Goal: Browse casually

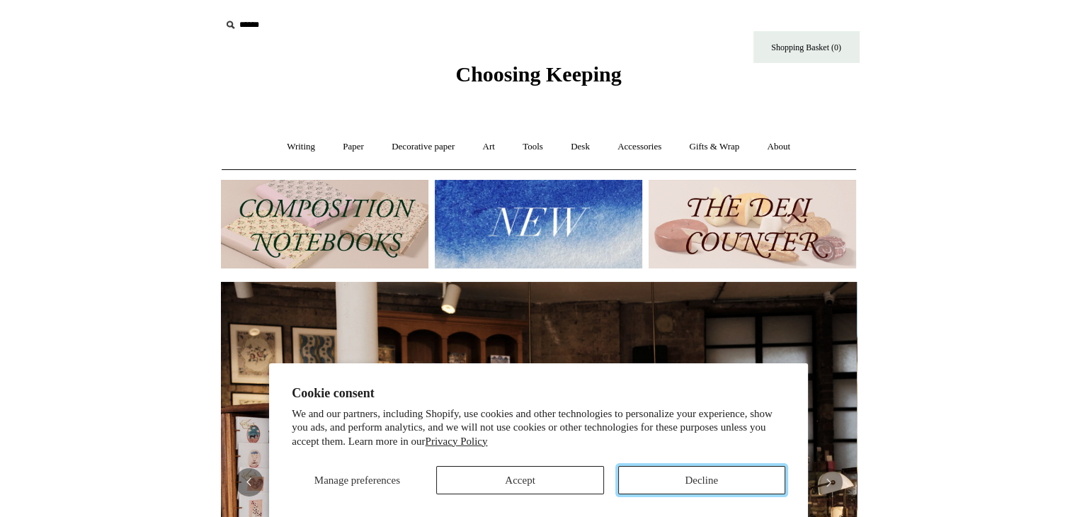
click at [660, 478] on button "Decline" at bounding box center [701, 480] width 167 height 28
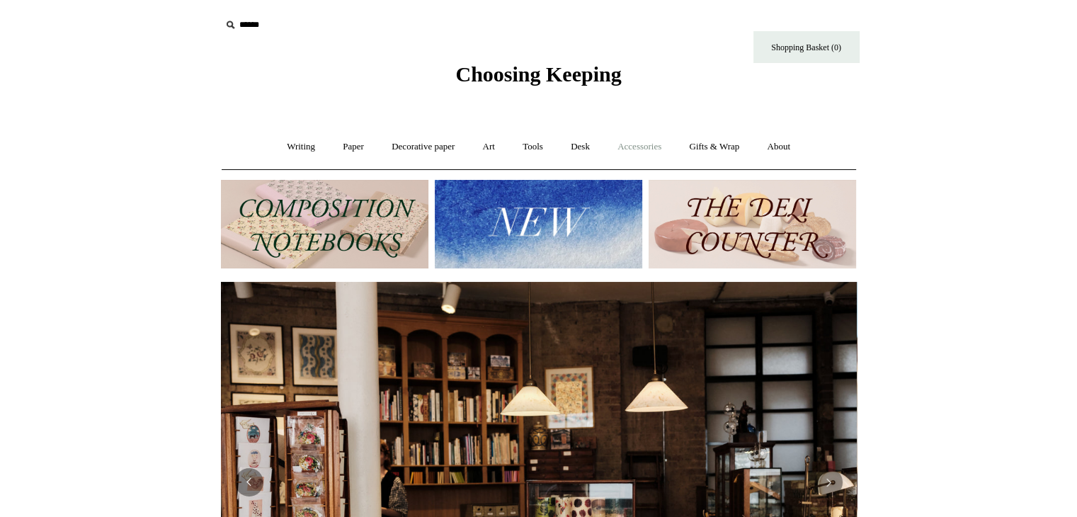
click at [650, 142] on link "Accessories +" at bounding box center [639, 147] width 69 height 38
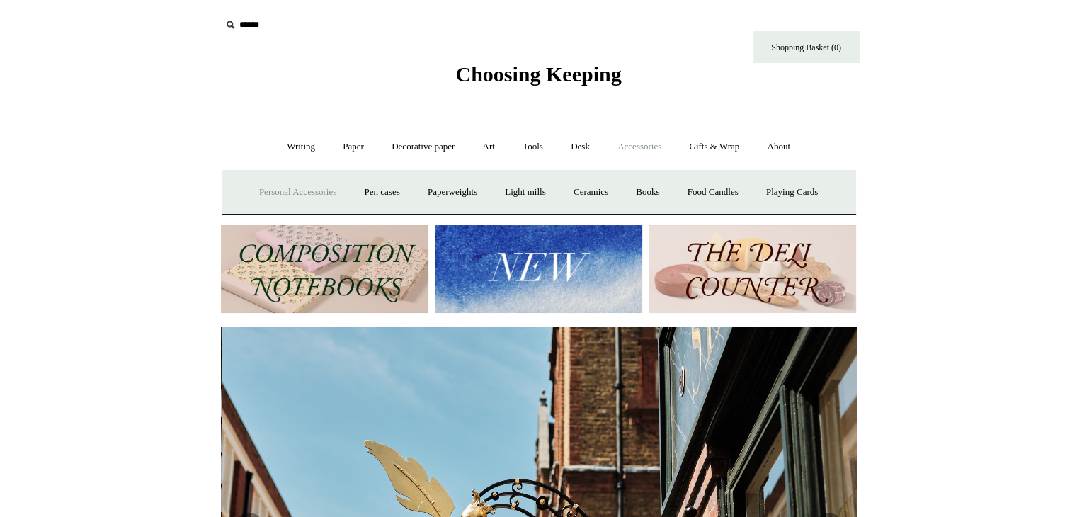
scroll to position [0, 636]
click at [256, 191] on link "Personal Accessories +" at bounding box center [297, 192] width 103 height 38
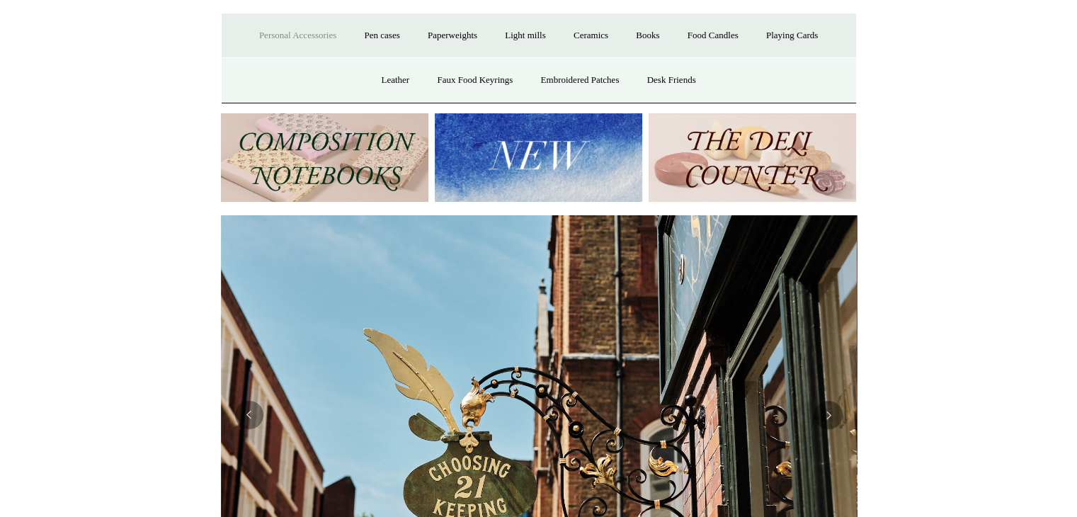
scroll to position [0, 0]
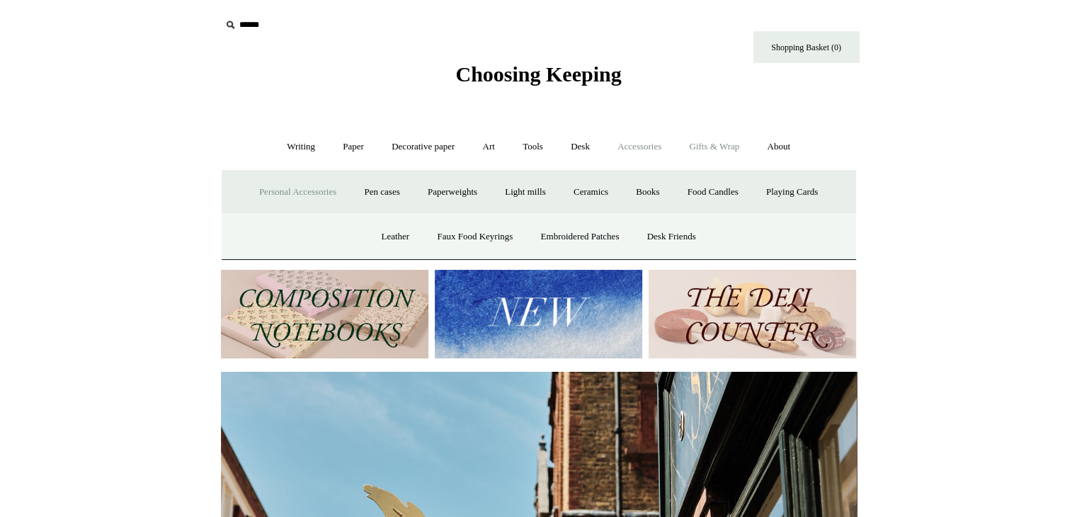
click at [721, 140] on link "Gifts & Wrap +" at bounding box center [714, 147] width 76 height 38
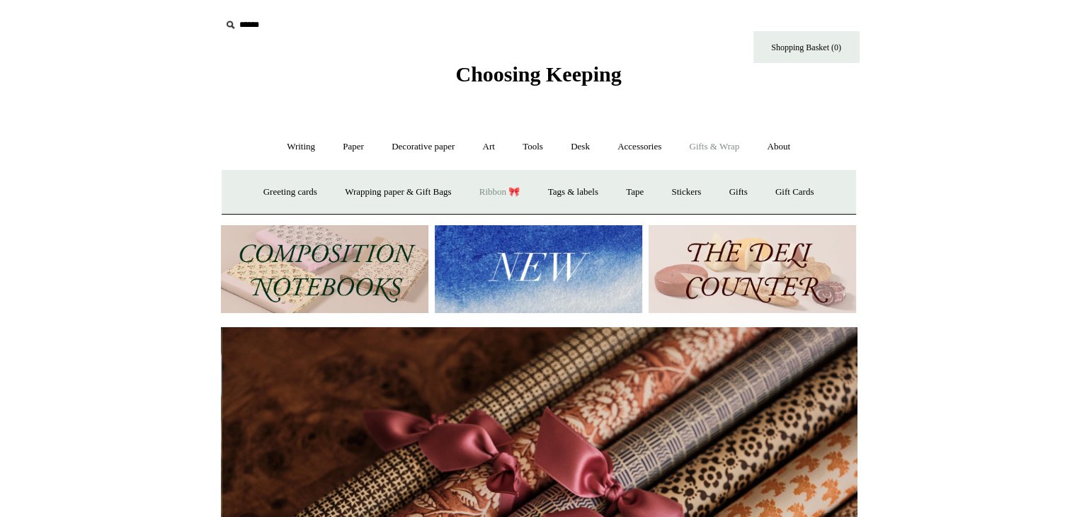
scroll to position [0, 1271]
click at [634, 152] on link "Accessories +" at bounding box center [639, 147] width 69 height 38
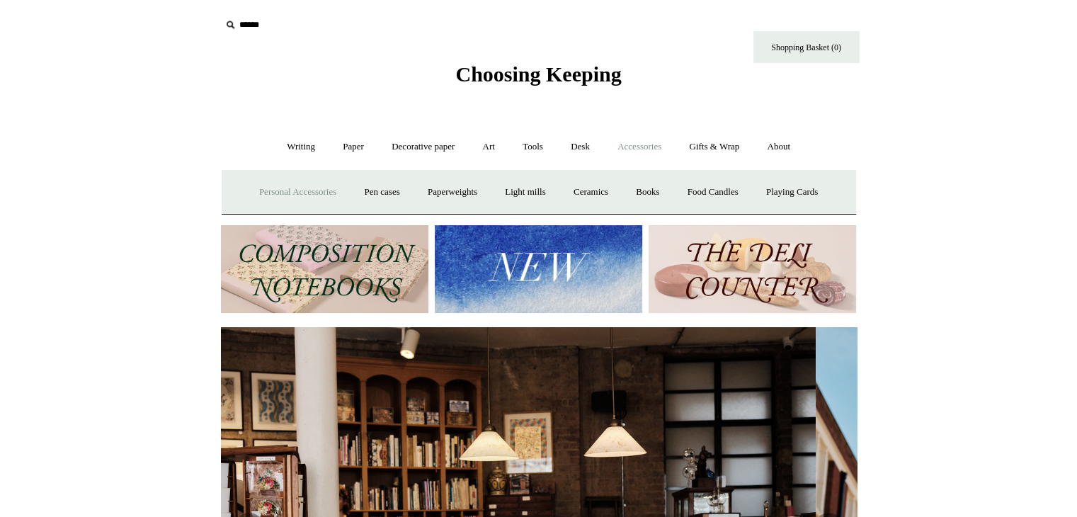
scroll to position [0, 0]
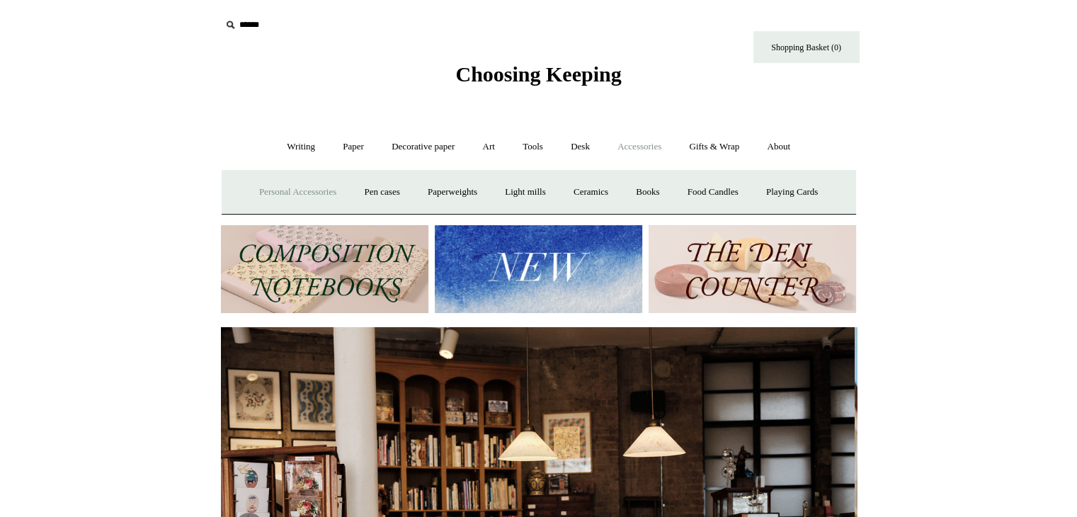
click at [298, 189] on link "Personal Accessories +" at bounding box center [297, 192] width 103 height 38
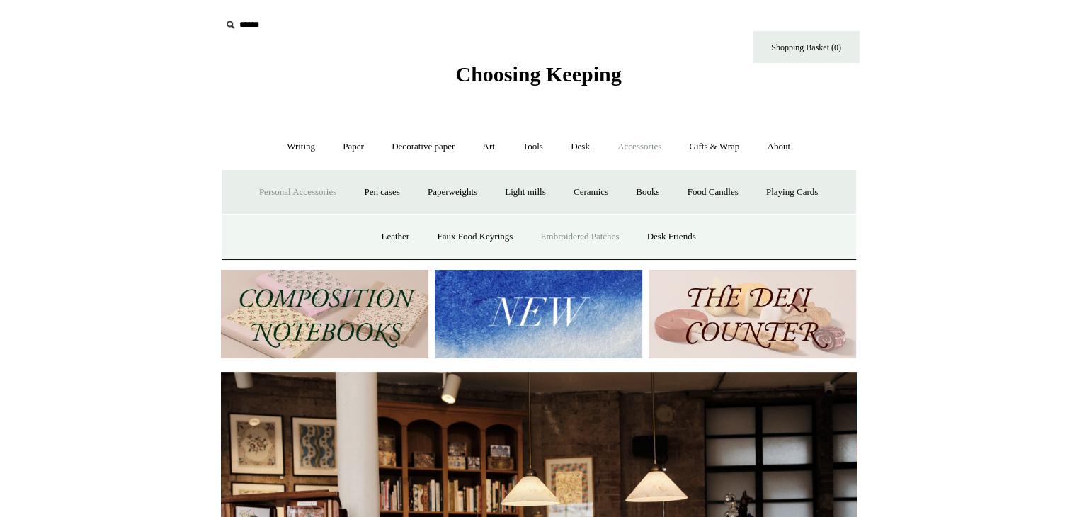
click at [569, 232] on link "Embroidered Patches" at bounding box center [580, 237] width 104 height 38
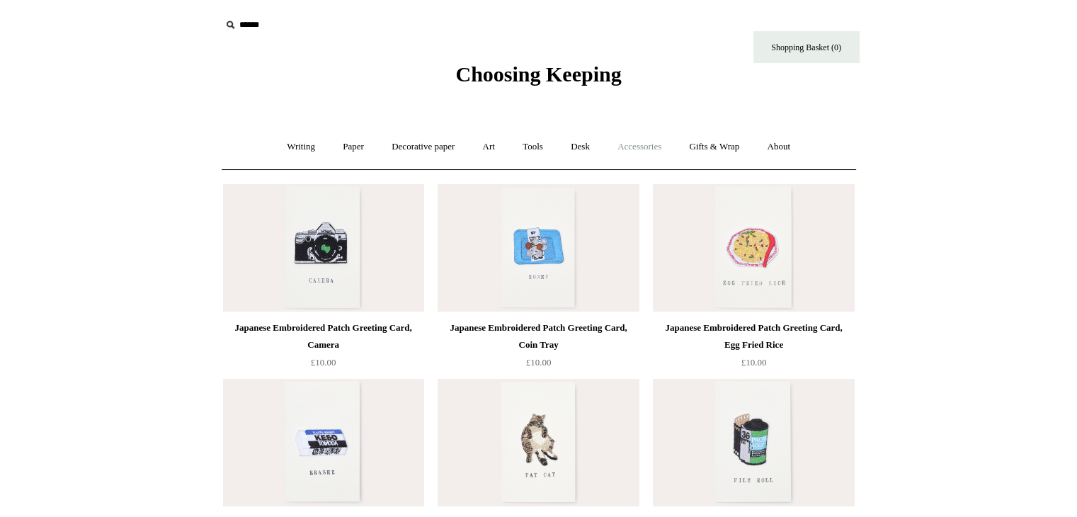
click at [646, 144] on link "Accessories +" at bounding box center [639, 147] width 69 height 38
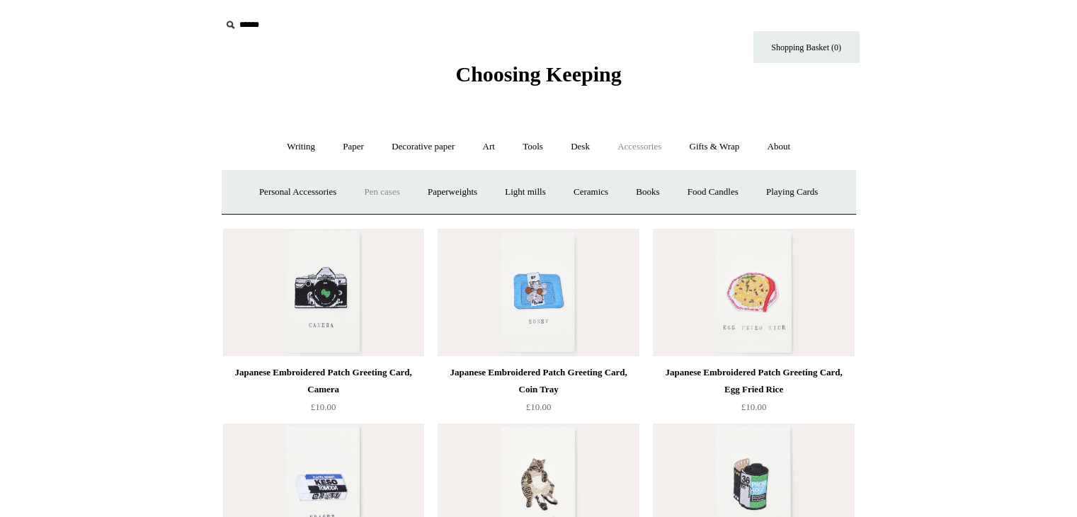
click at [374, 190] on link "Pen cases" at bounding box center [381, 192] width 61 height 38
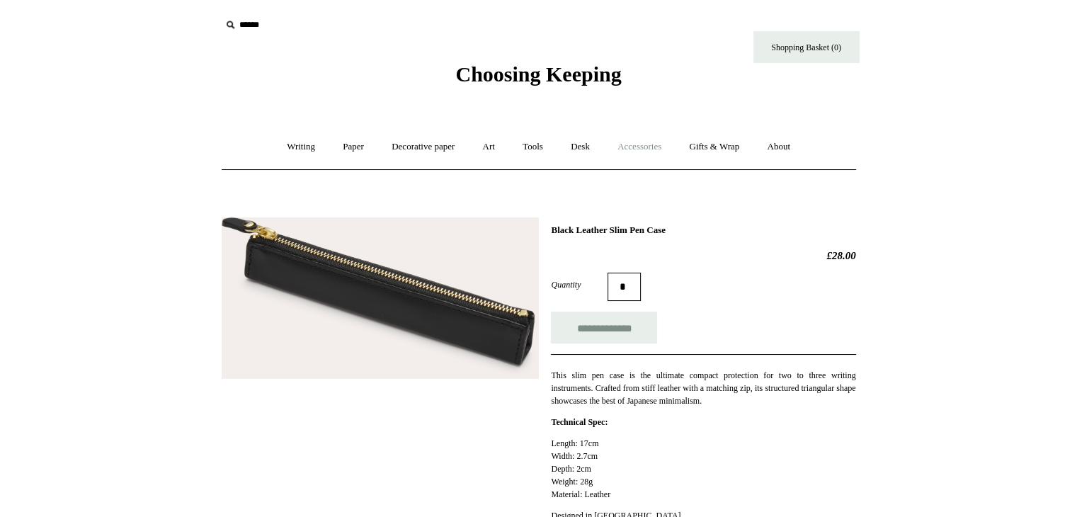
click at [637, 152] on link "Accessories +" at bounding box center [639, 147] width 69 height 38
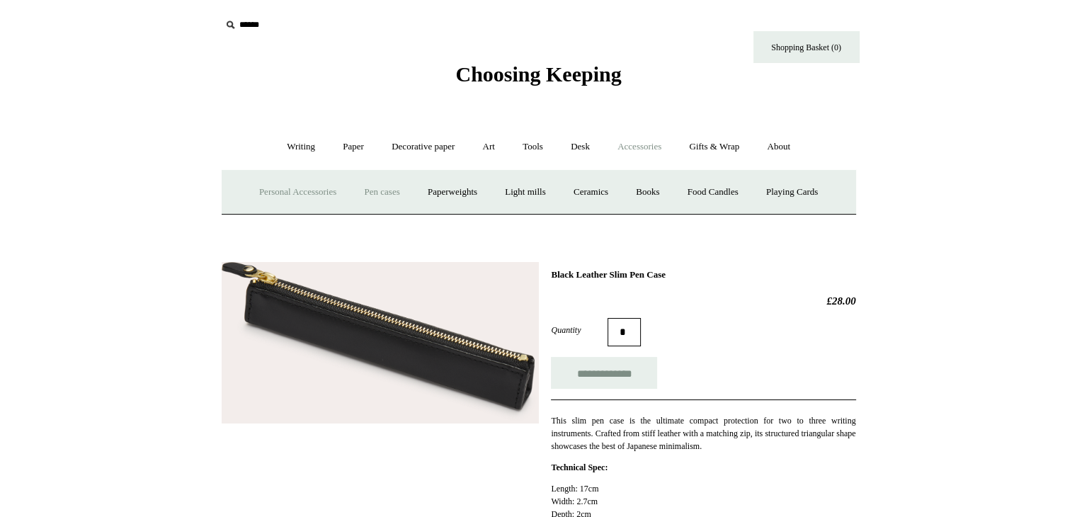
click at [283, 195] on link "Personal Accessories +" at bounding box center [297, 192] width 103 height 38
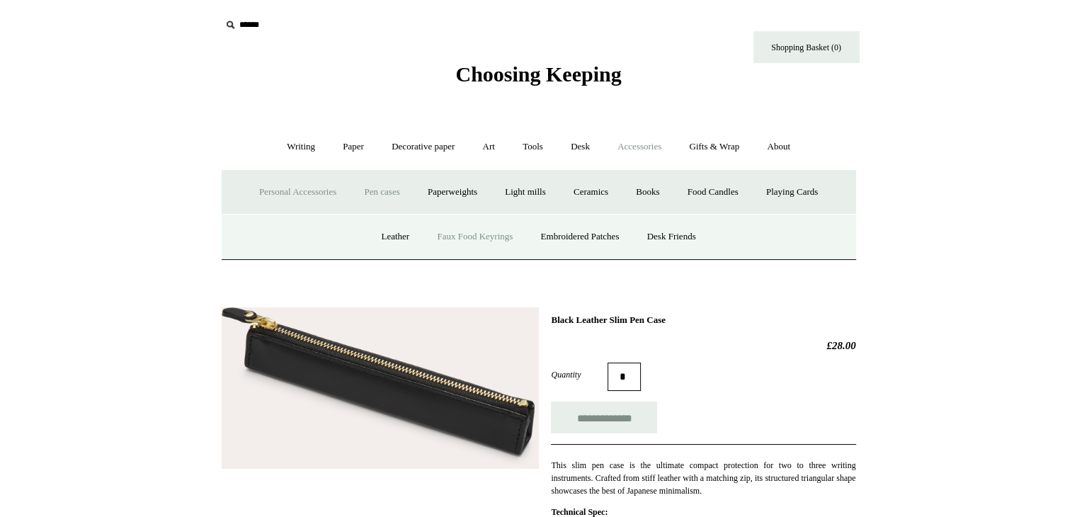
click at [462, 236] on link "Faux Food Keyrings" at bounding box center [474, 237] width 101 height 38
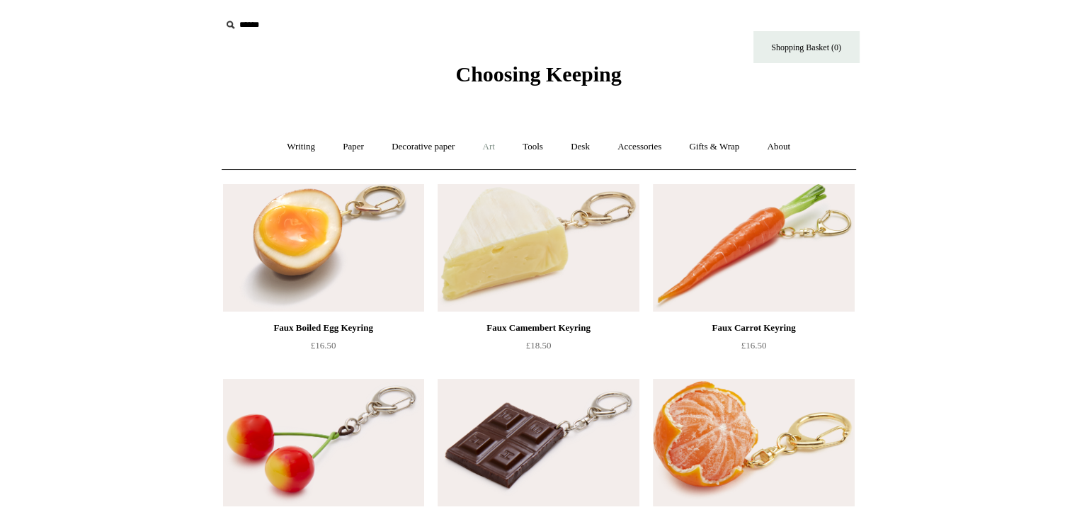
click at [493, 144] on link "Art +" at bounding box center [489, 147] width 38 height 38
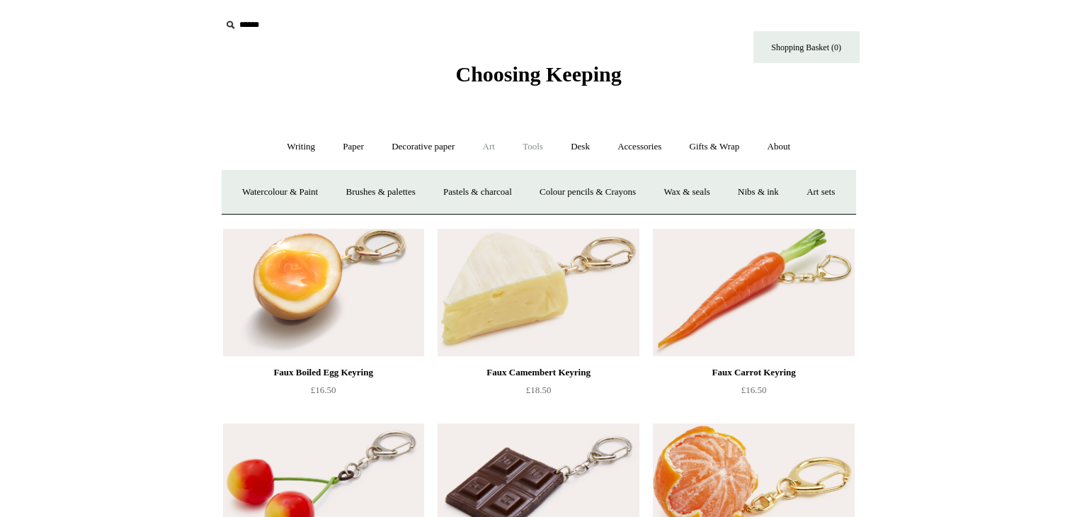
click at [540, 146] on link "Tools +" at bounding box center [533, 147] width 46 height 38
click at [593, 149] on link "Desk +" at bounding box center [580, 147] width 45 height 38
click at [434, 193] on link "Boxes & archiving" at bounding box center [448, 192] width 95 height 38
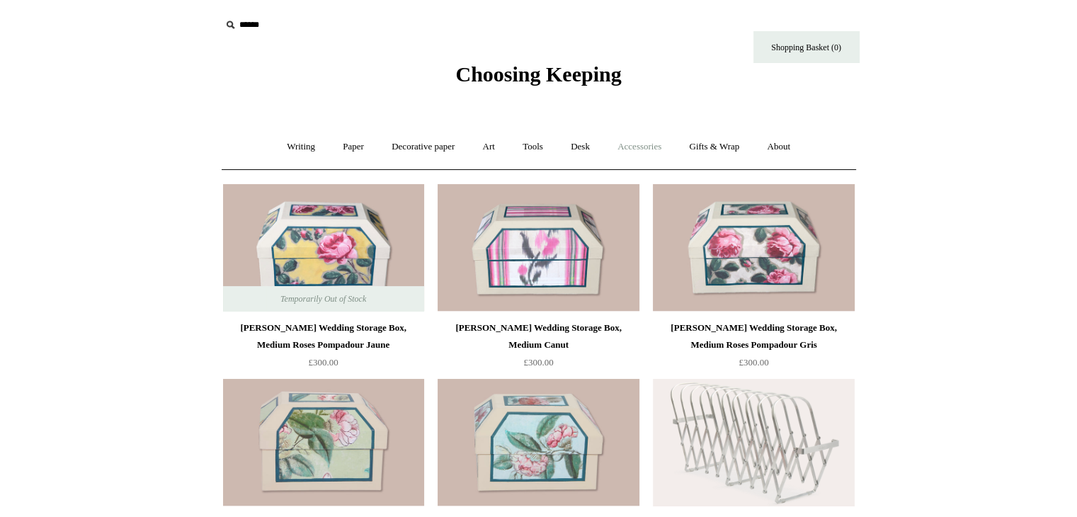
click at [634, 151] on link "Accessories +" at bounding box center [639, 147] width 69 height 38
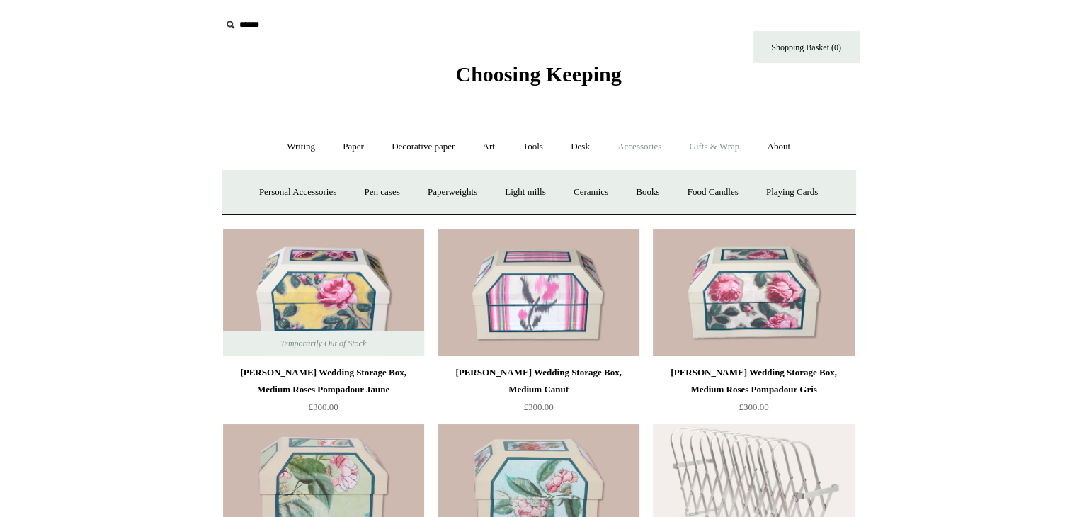
click at [725, 145] on link "Gifts & Wrap +" at bounding box center [714, 147] width 76 height 38
click at [748, 190] on link "Gifts +" at bounding box center [738, 192] width 44 height 38
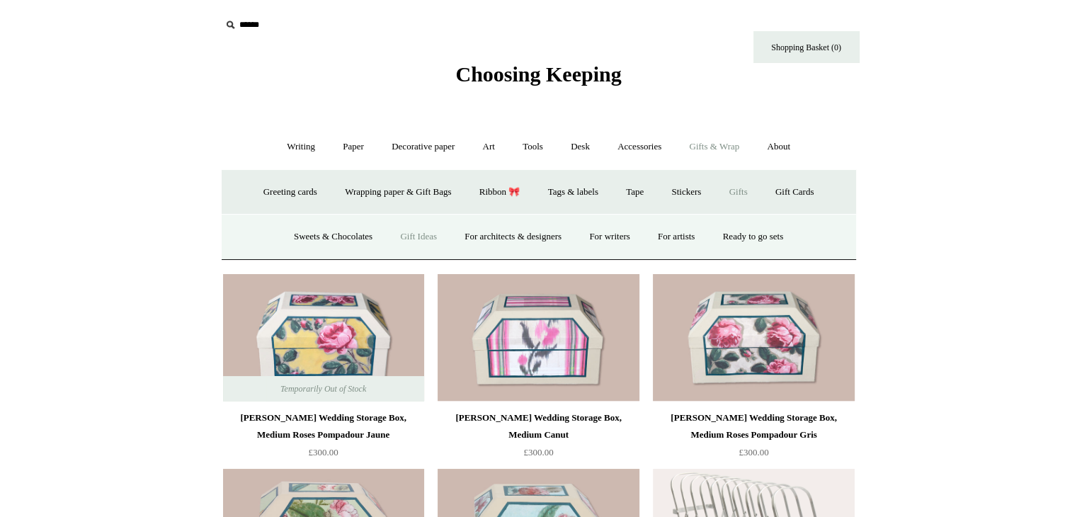
click at [418, 239] on link "Gift Ideas" at bounding box center [418, 237] width 62 height 38
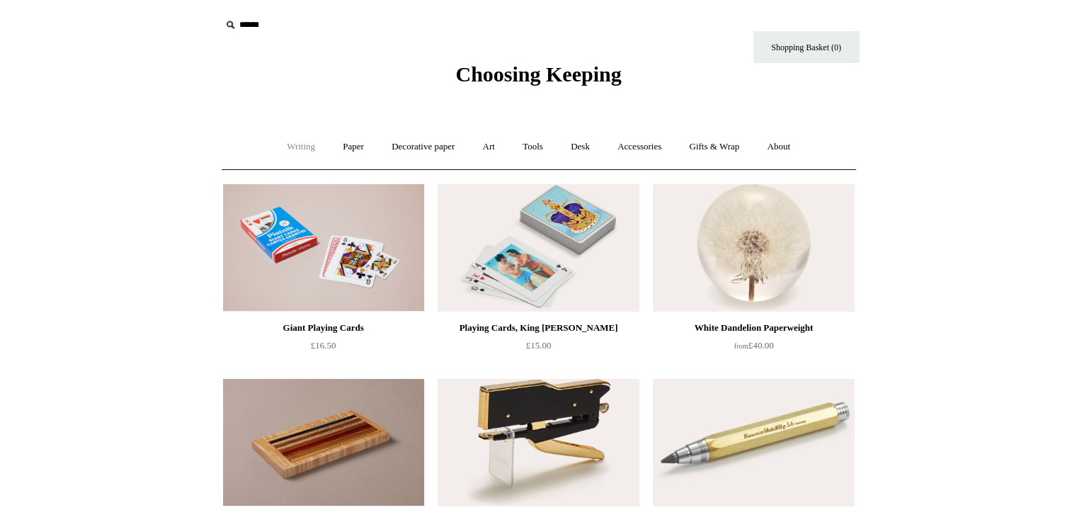
click at [285, 148] on link "Writing +" at bounding box center [301, 147] width 54 height 38
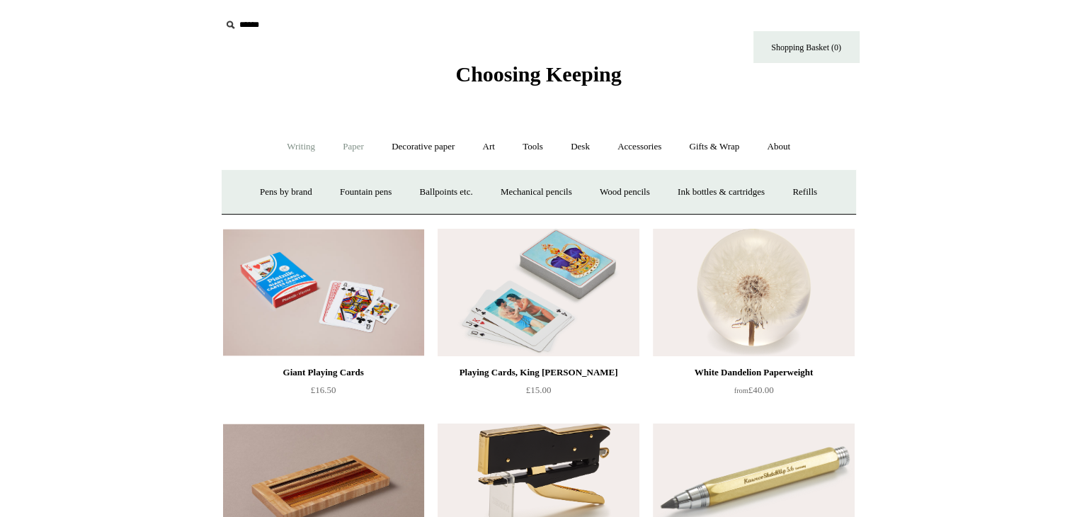
click at [343, 151] on link "Paper +" at bounding box center [353, 147] width 47 height 38
click at [403, 144] on link "Decorative paper +" at bounding box center [423, 147] width 88 height 38
click at [493, 142] on link "Art +" at bounding box center [489, 147] width 38 height 38
click at [794, 211] on link "Art sets" at bounding box center [821, 192] width 54 height 38
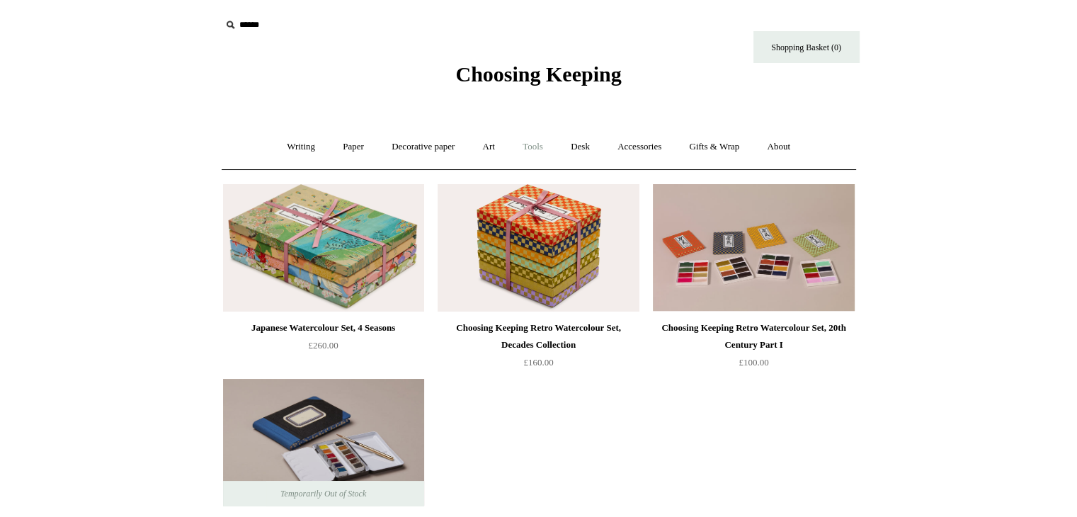
click at [532, 148] on link "Tools +" at bounding box center [533, 147] width 46 height 38
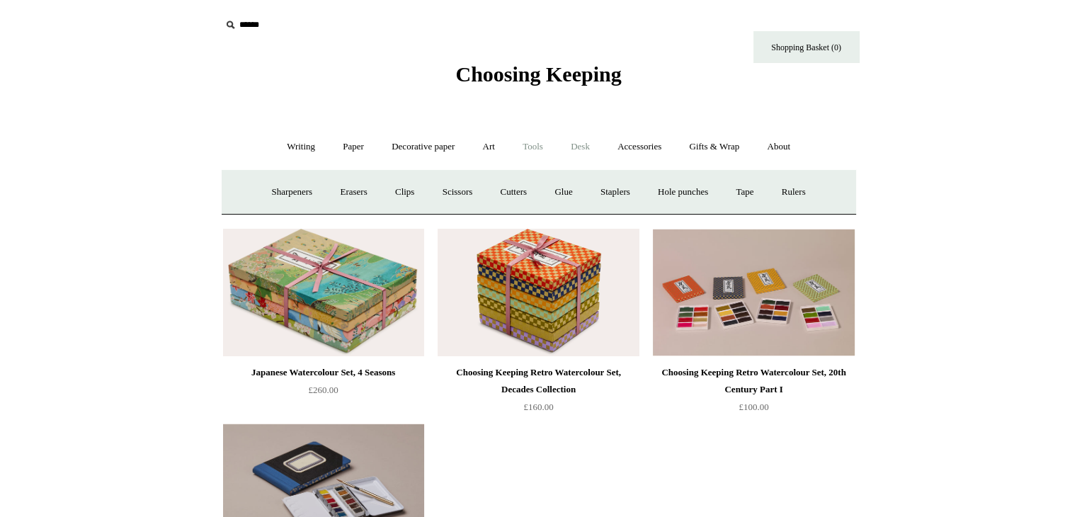
click at [592, 148] on link "Desk +" at bounding box center [580, 147] width 45 height 38
click at [597, 189] on link "Desk Accessories" at bounding box center [599, 192] width 90 height 38
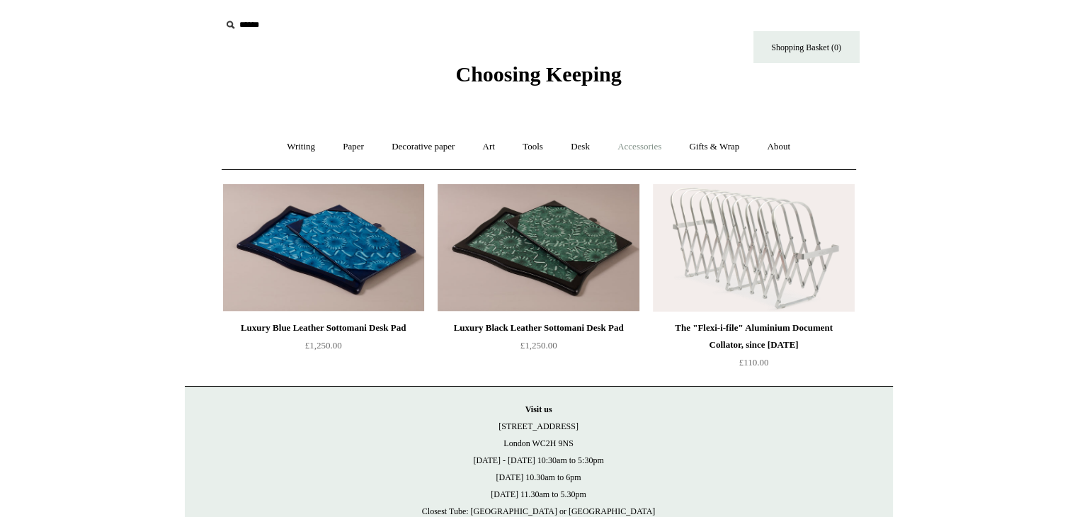
click at [643, 152] on link "Accessories +" at bounding box center [639, 147] width 69 height 38
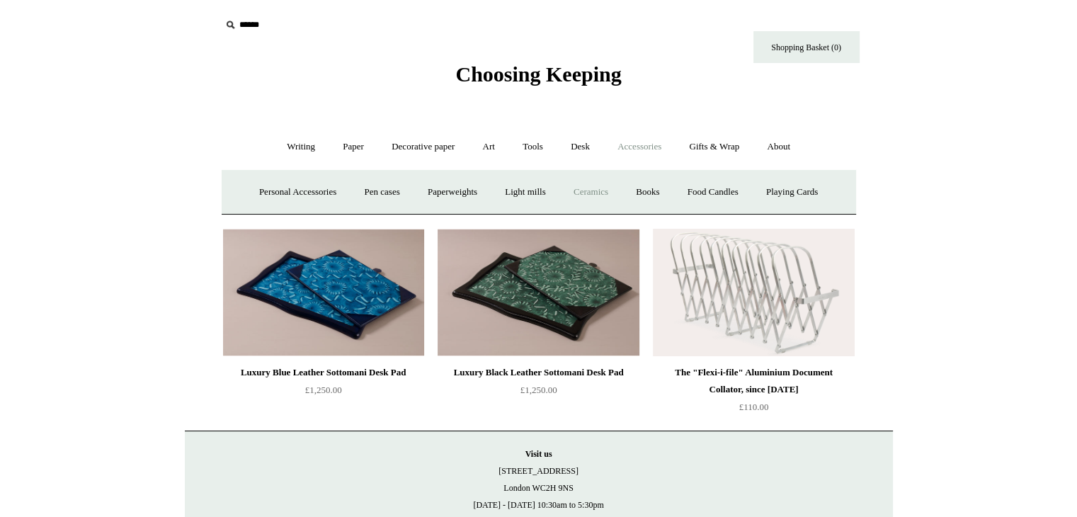
click at [594, 187] on link "Ceramics +" at bounding box center [591, 192] width 60 height 38
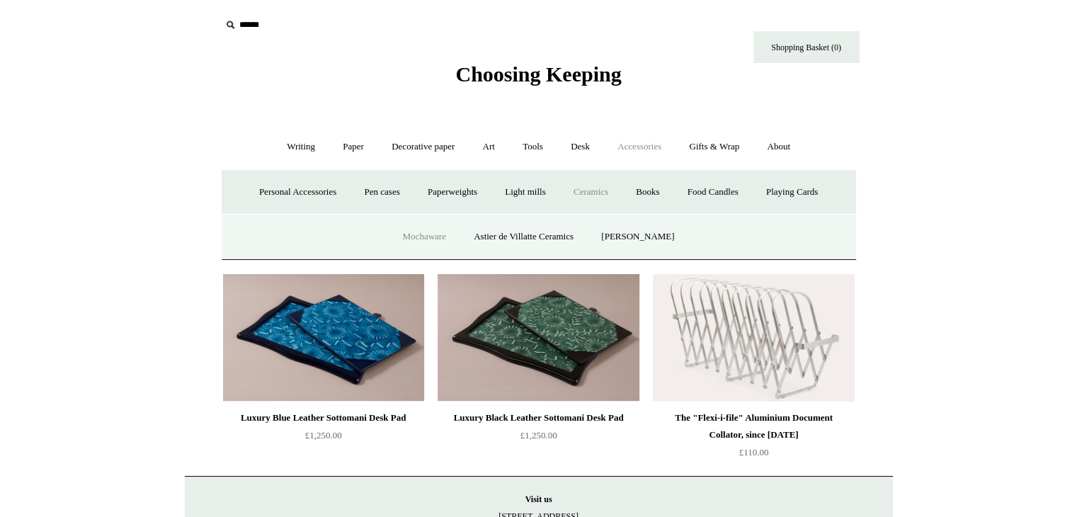
click at [433, 240] on link "Mochaware" at bounding box center [423, 237] width 69 height 38
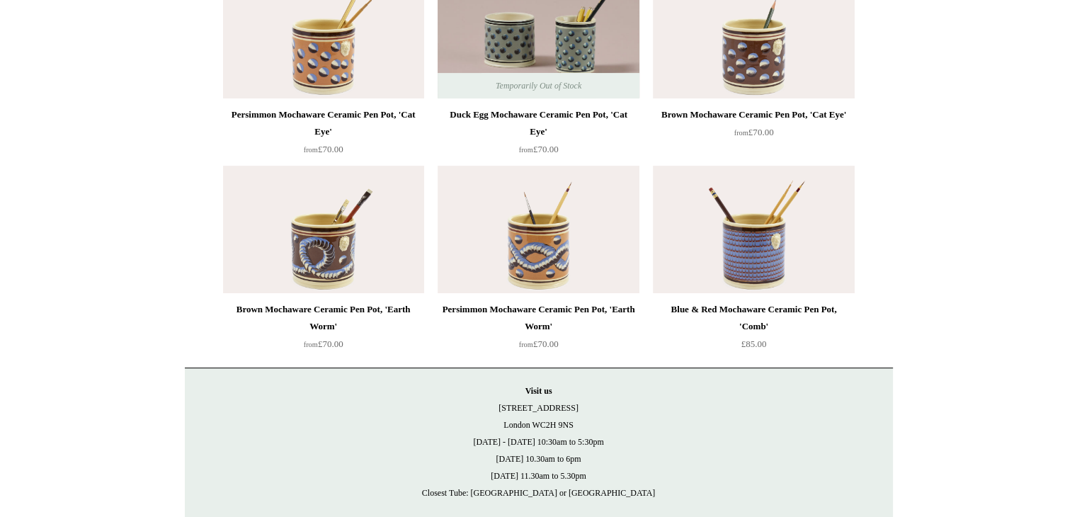
scroll to position [479, 0]
